Goal: Check status: Check status

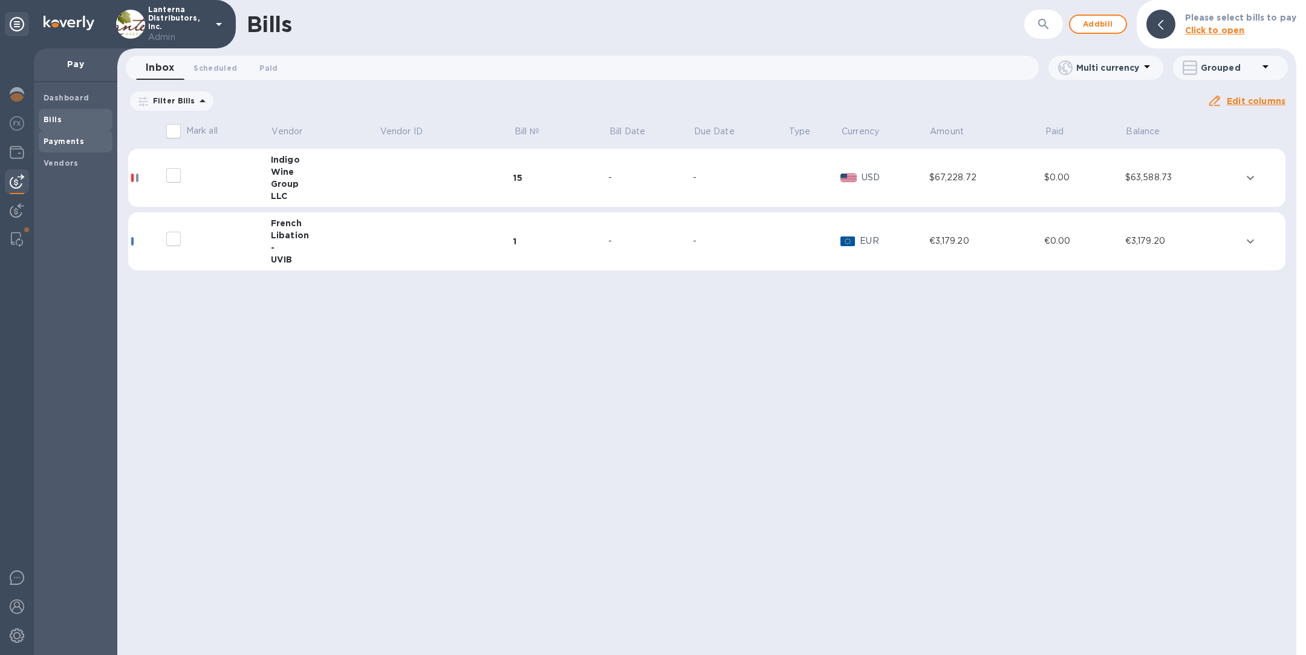
click at [61, 147] on div "Payments" at bounding box center [76, 142] width 74 height 22
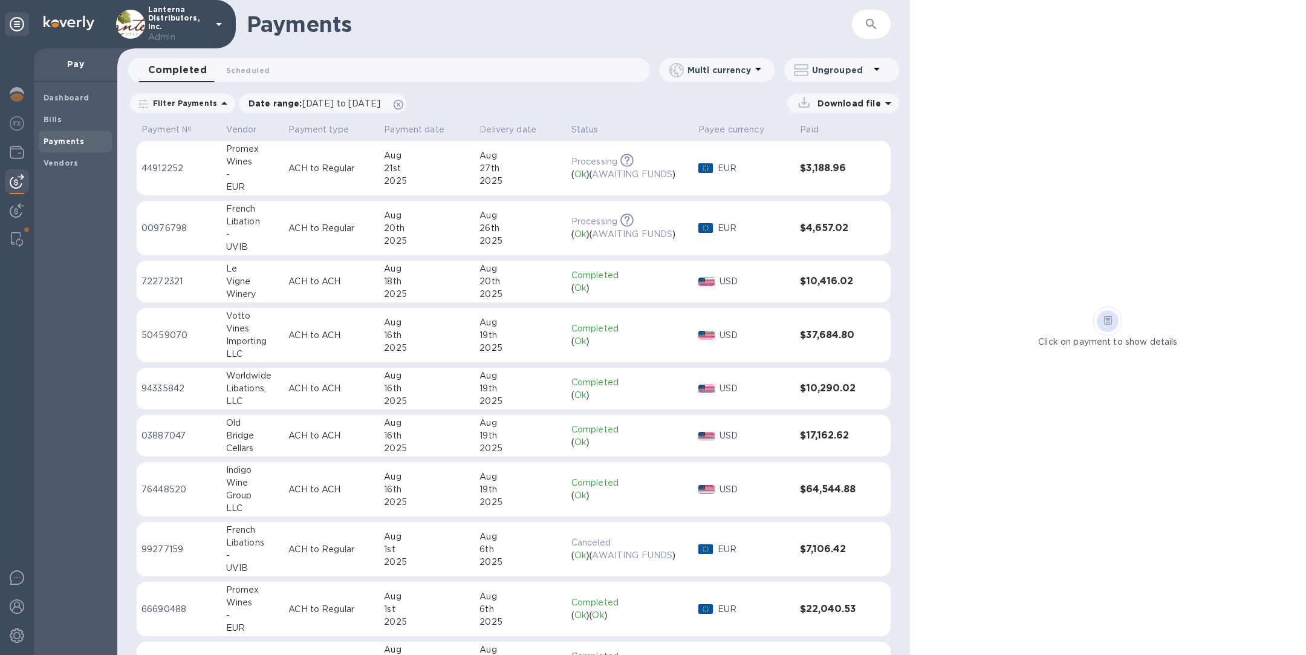
click at [389, 490] on div "16th" at bounding box center [427, 489] width 86 height 13
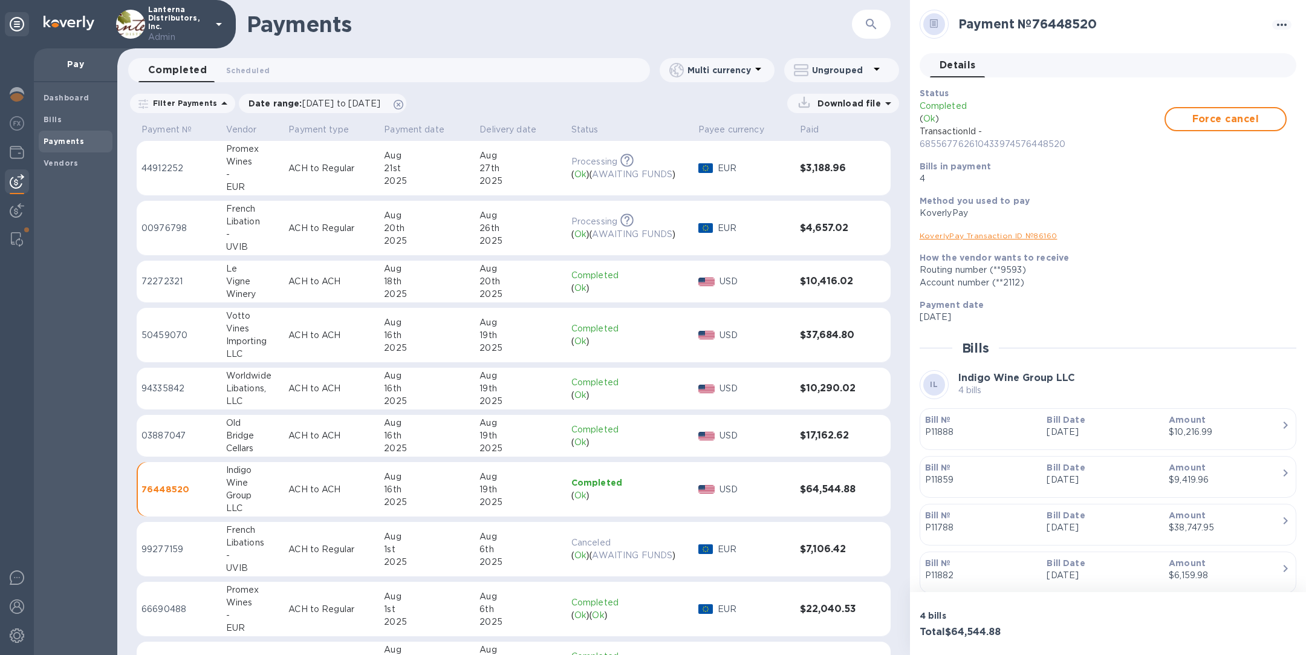
scroll to position [40, 0]
